Goal: Find specific page/section: Find specific page/section

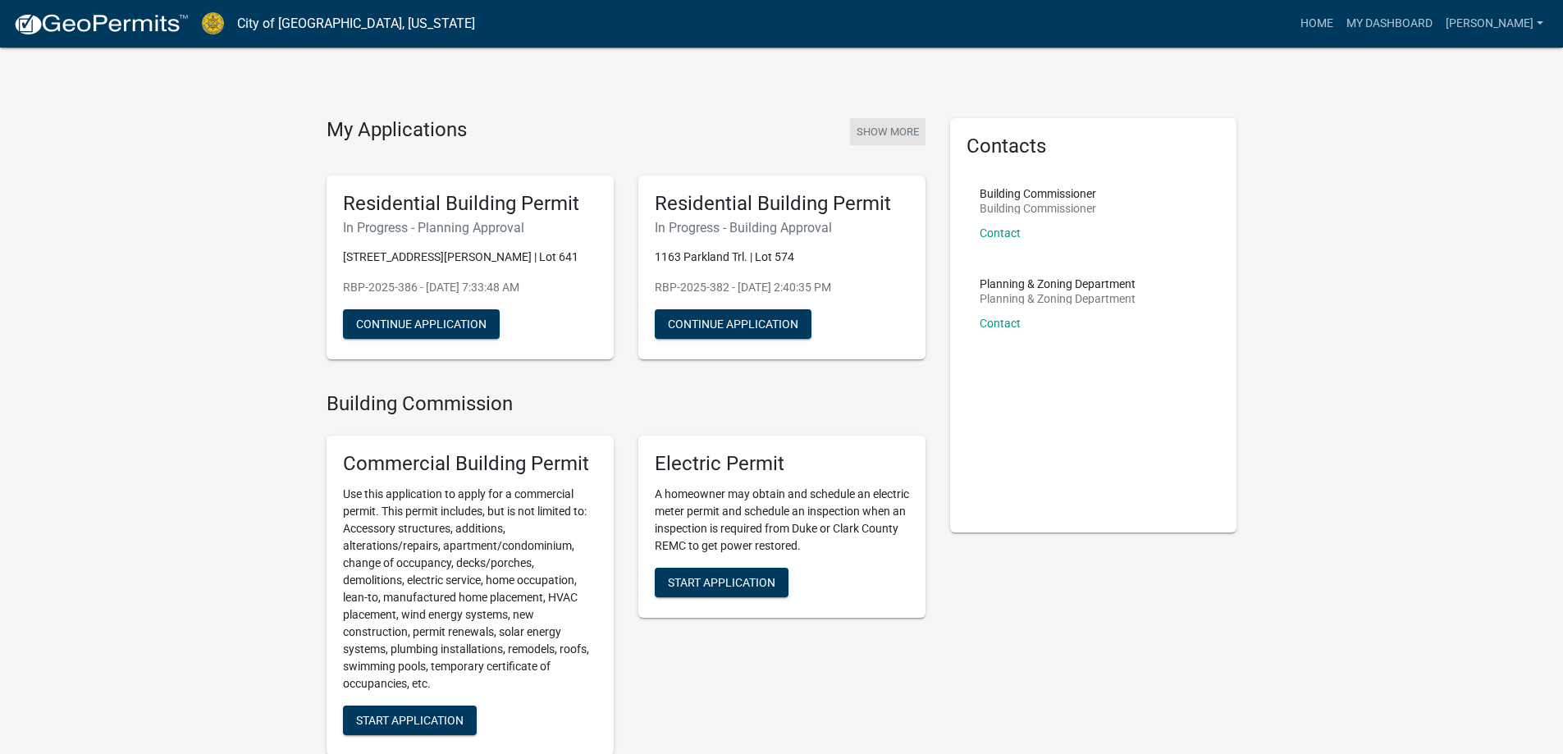
click at [873, 132] on button "Show More" at bounding box center [887, 131] width 75 height 27
click at [900, 131] on button "Show More" at bounding box center [887, 131] width 75 height 27
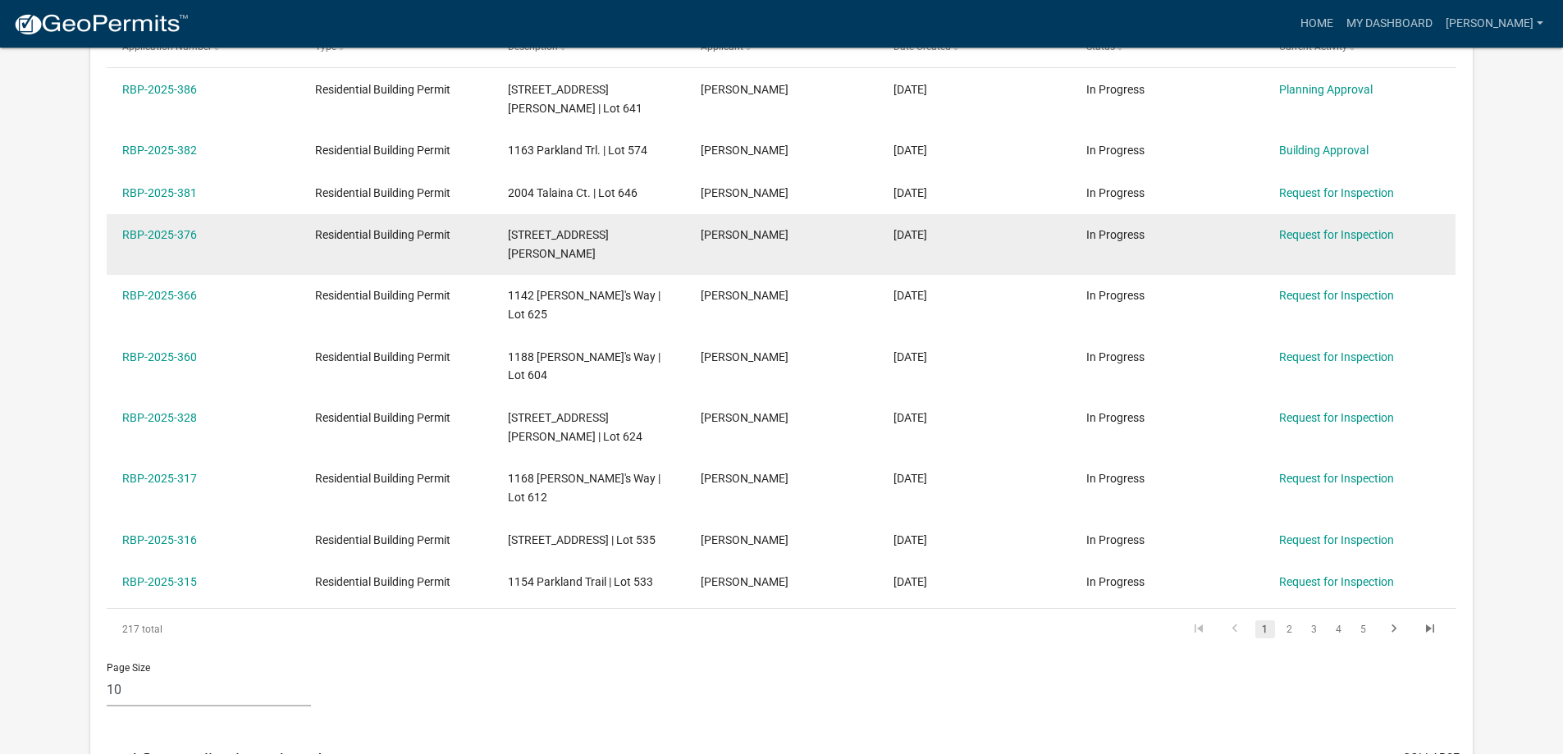
scroll to position [382, 0]
